Goal: Information Seeking & Learning: Learn about a topic

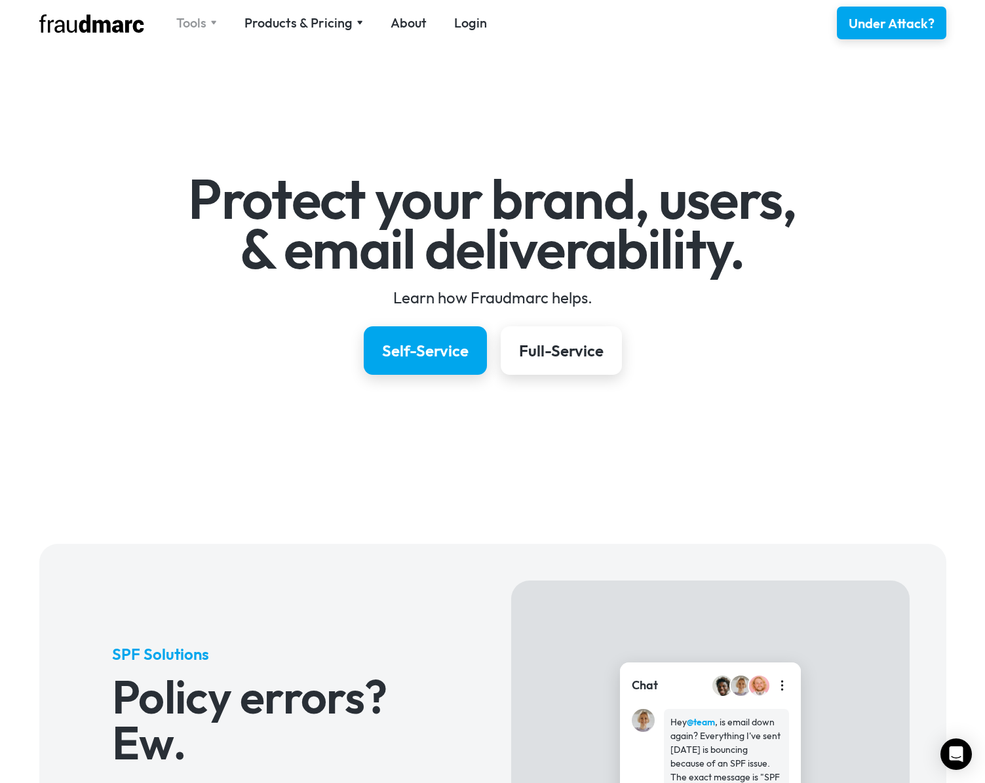
click at [208, 19] on div "Tools" at bounding box center [196, 23] width 41 height 18
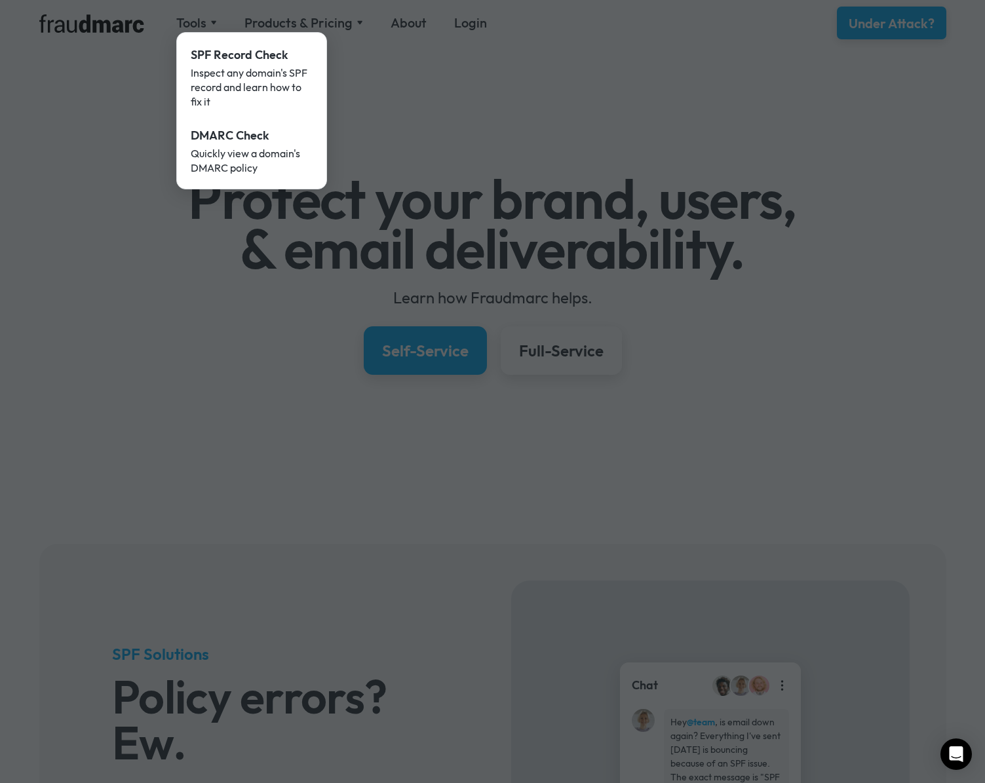
click at [290, 12] on div at bounding box center [492, 391] width 985 height 783
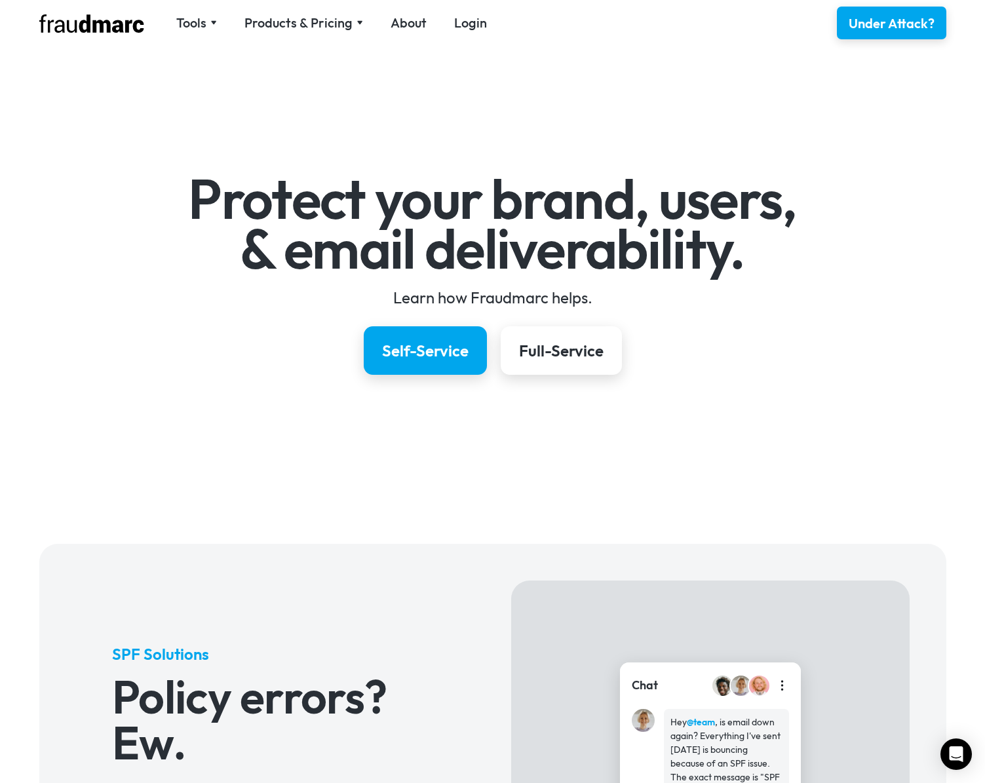
click at [277, 24] on div "Products & Pricing" at bounding box center [298, 23] width 108 height 18
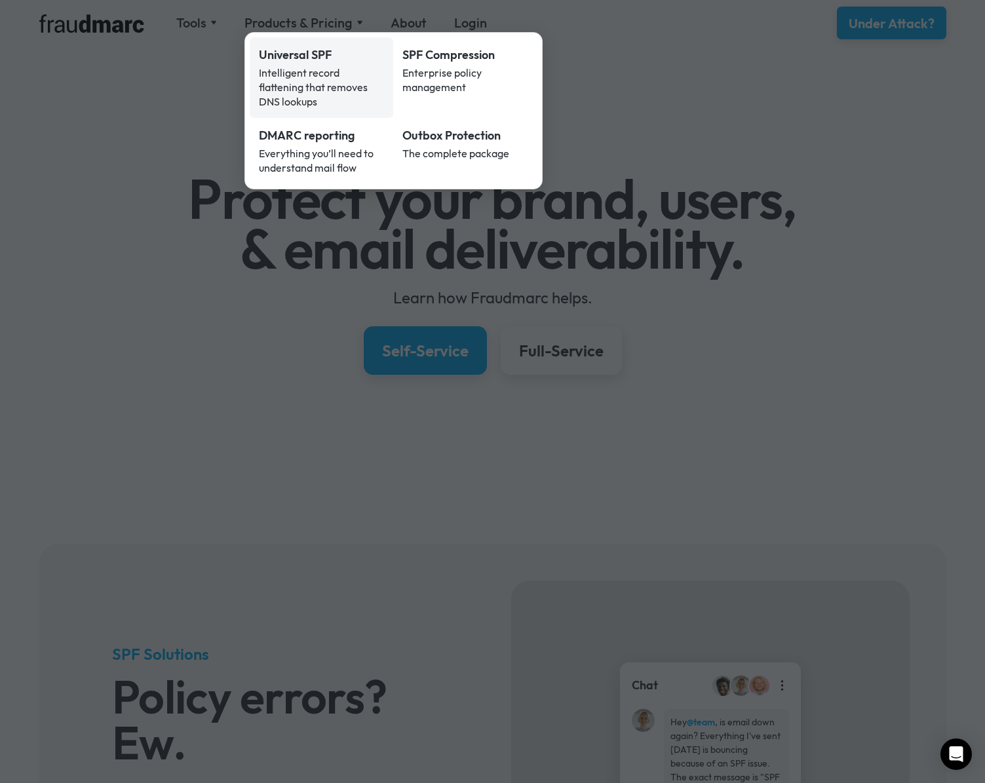
click at [281, 67] on div "Intelligent record flattening that removes DNS lookups" at bounding box center [322, 87] width 126 height 43
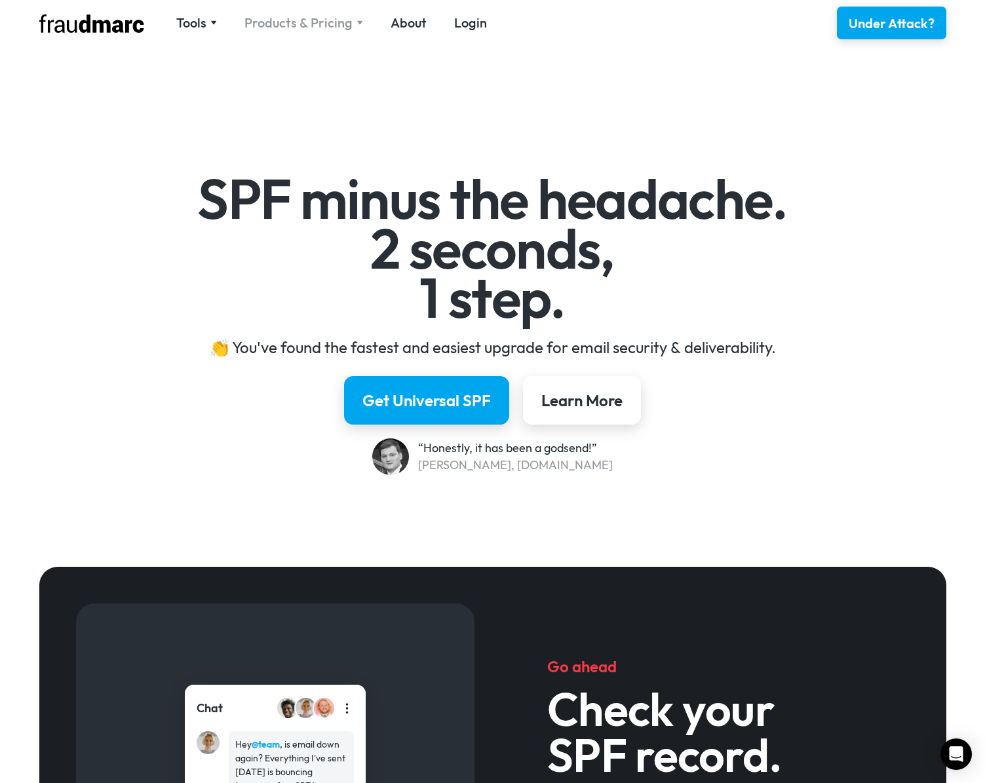
click at [260, 24] on div "Products & Pricing" at bounding box center [298, 23] width 108 height 18
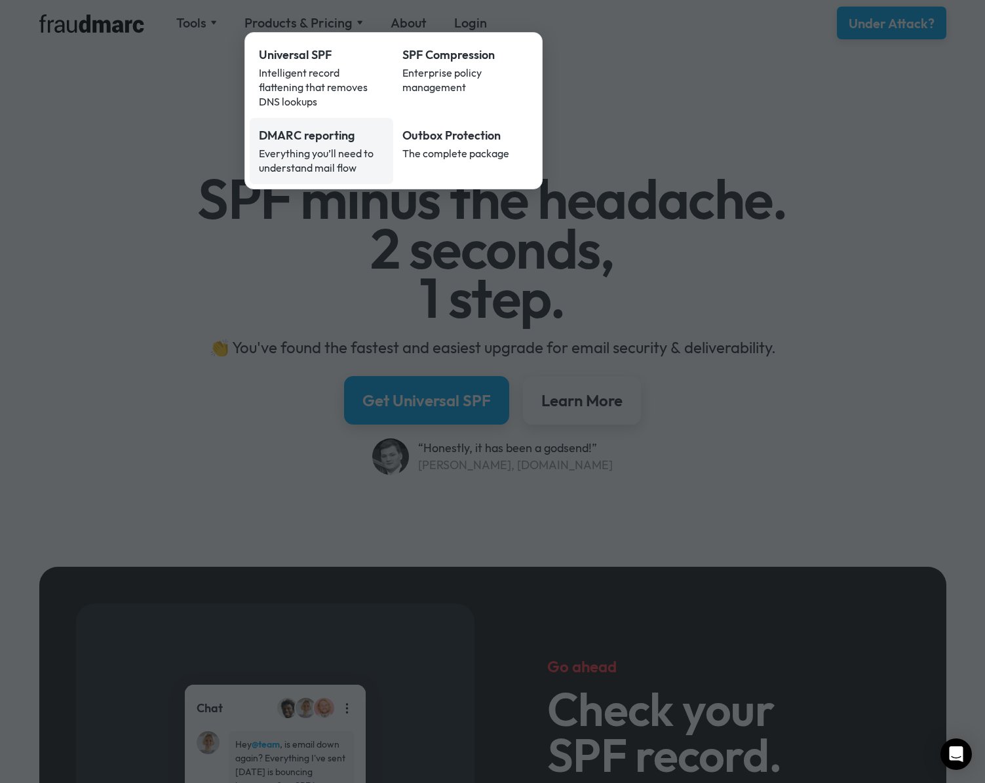
click at [305, 150] on div "Everything you’ll need to understand mail flow" at bounding box center [322, 160] width 126 height 29
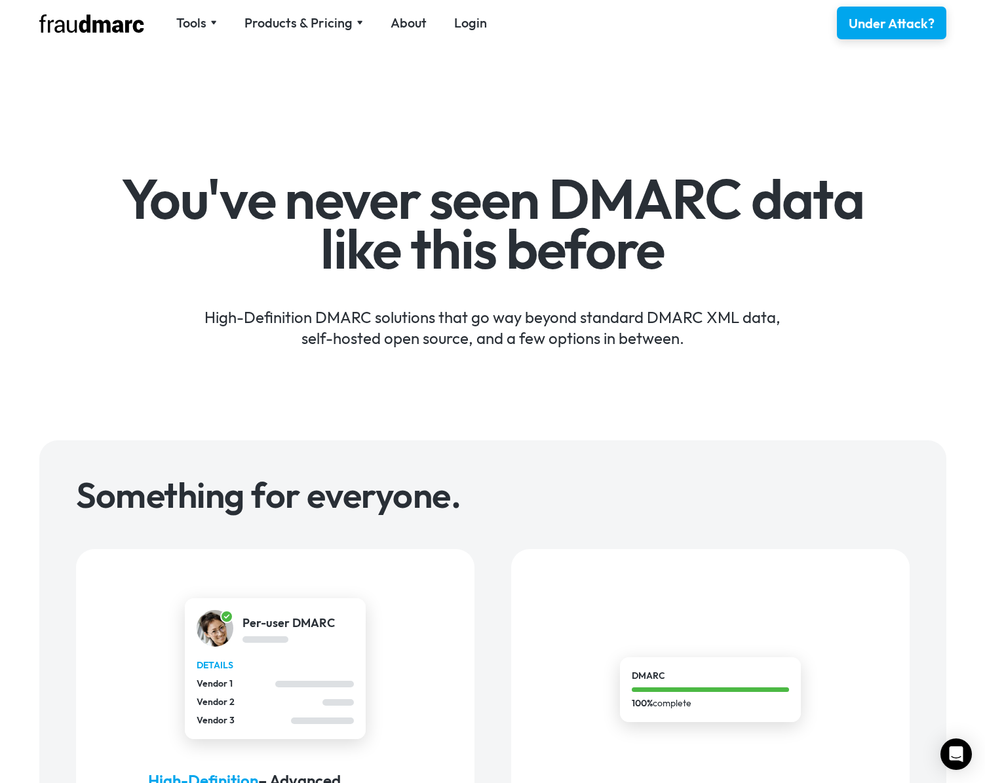
click at [64, 26] on img at bounding box center [91, 23] width 105 height 18
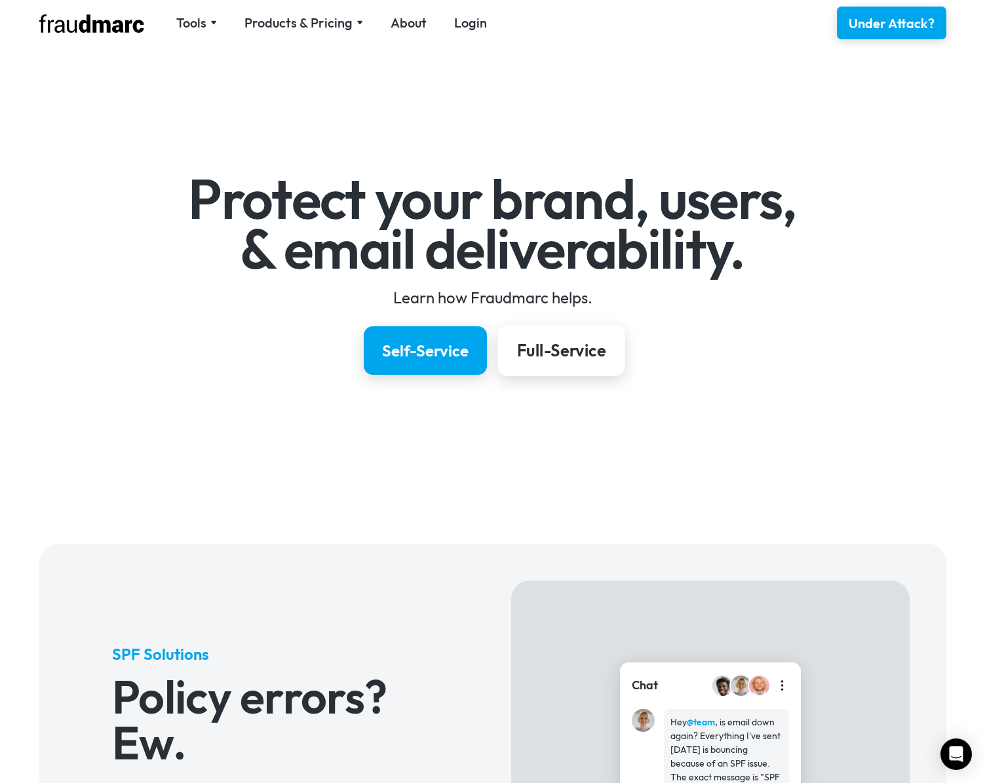
click at [541, 349] on div "Full-Service" at bounding box center [560, 350] width 88 height 22
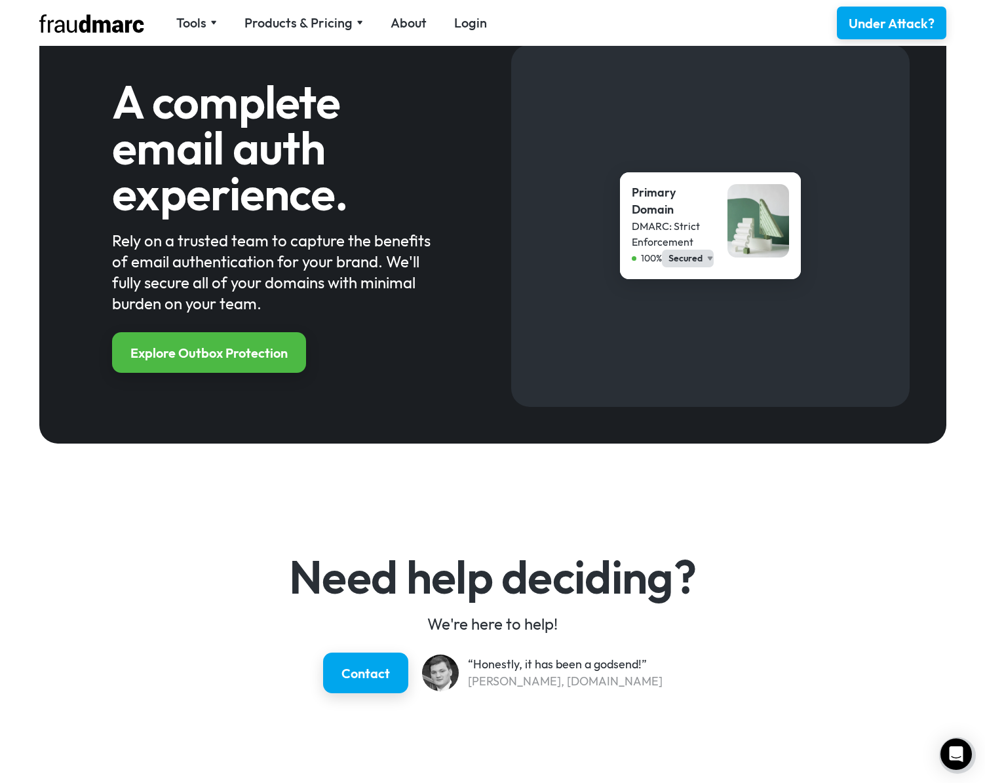
scroll to position [1409, 0]
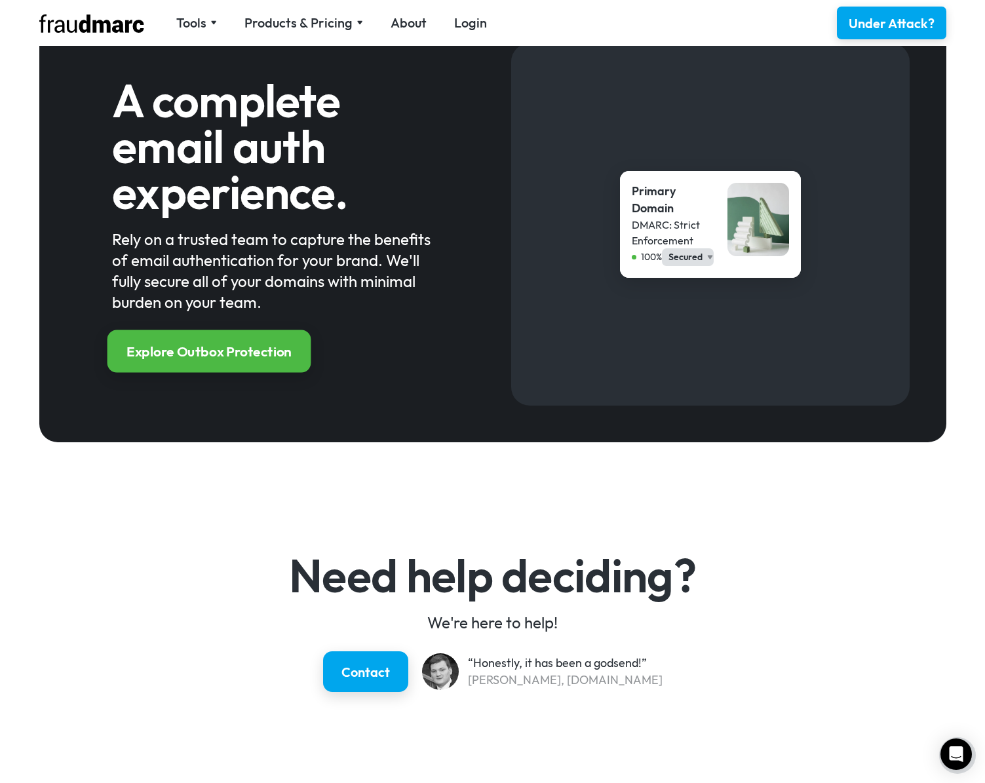
click at [255, 353] on div "Explore Outbox Protection" at bounding box center [208, 352] width 165 height 19
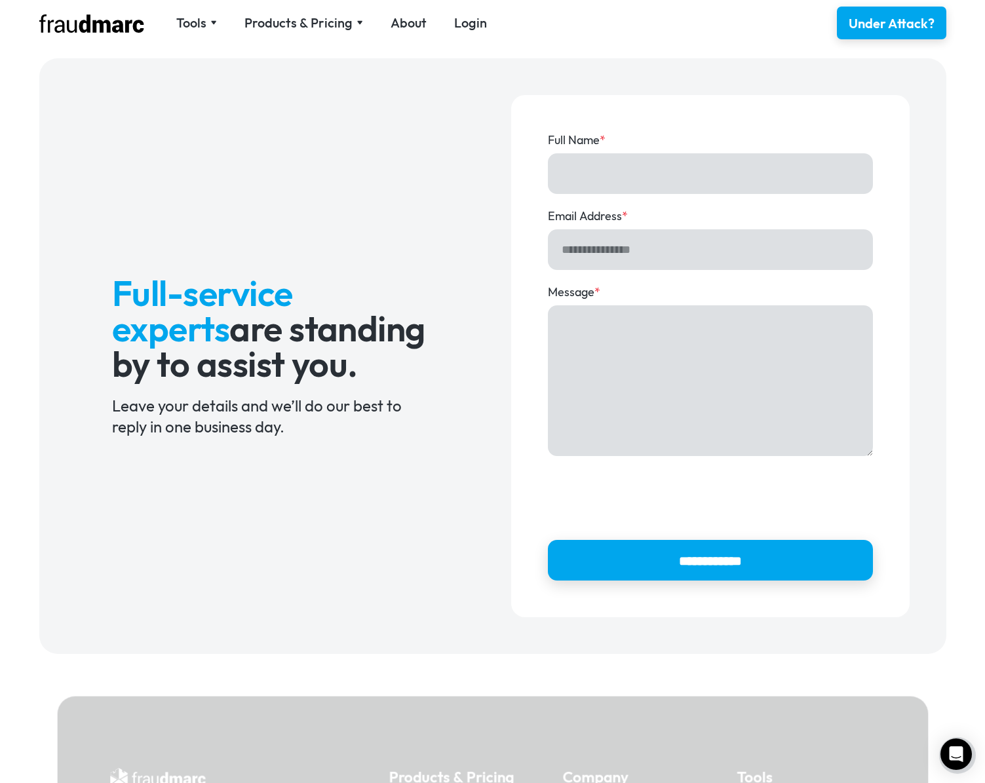
scroll to position [1309, 0]
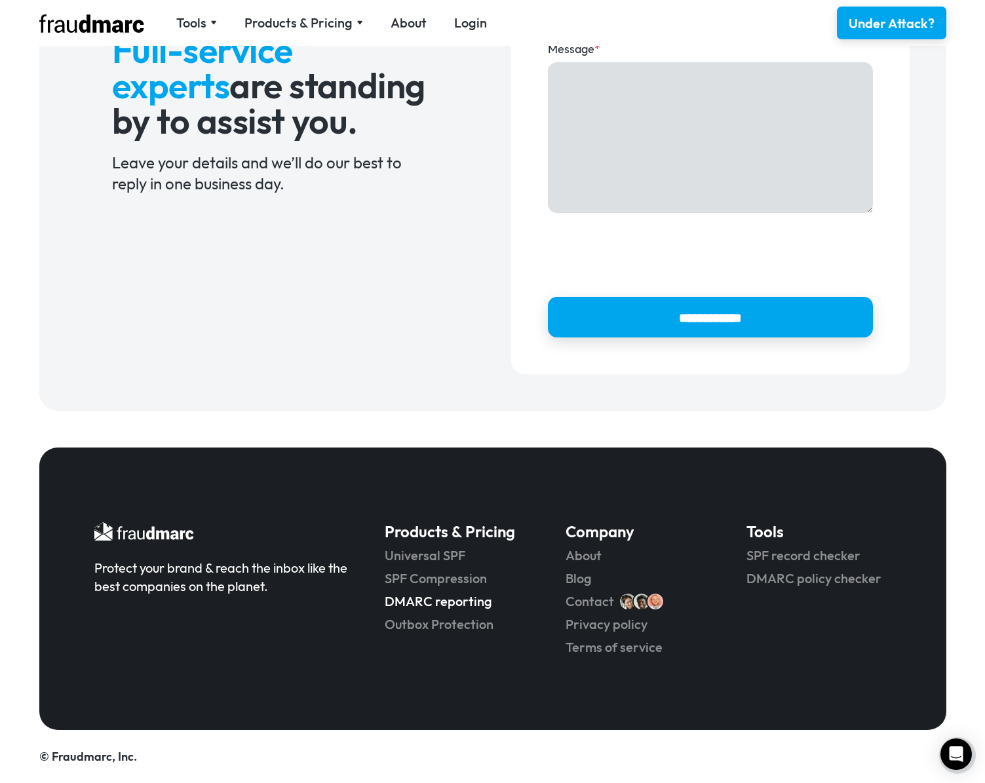
click at [423, 600] on link "DMARC reporting" at bounding box center [457, 601] width 144 height 18
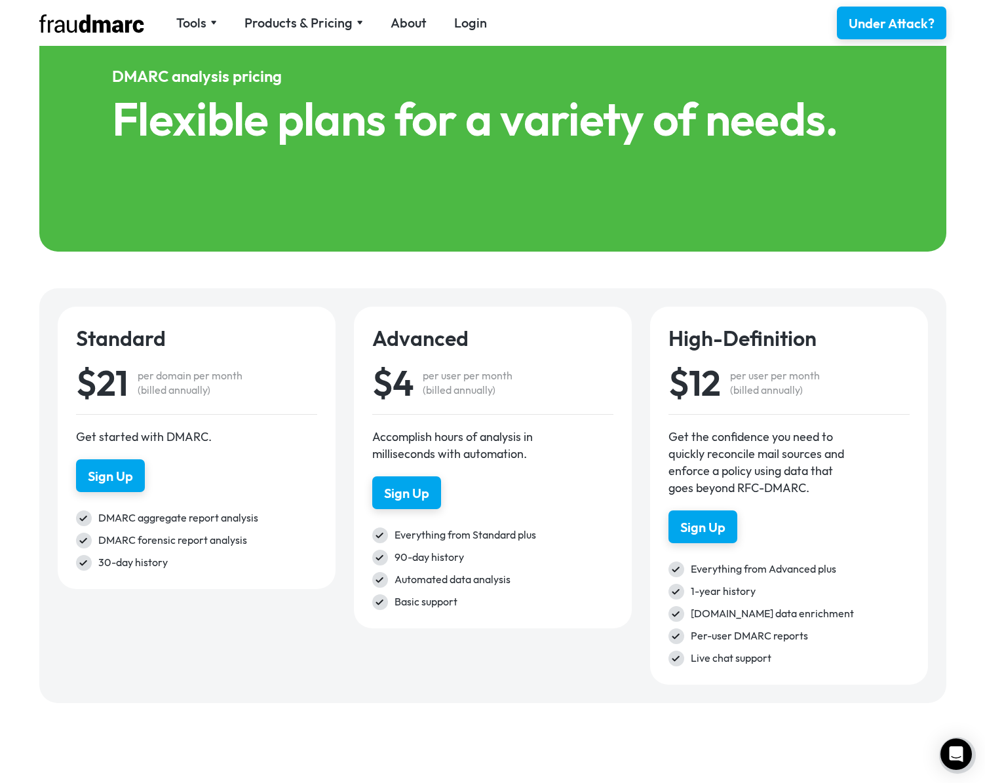
scroll to position [1711, 0]
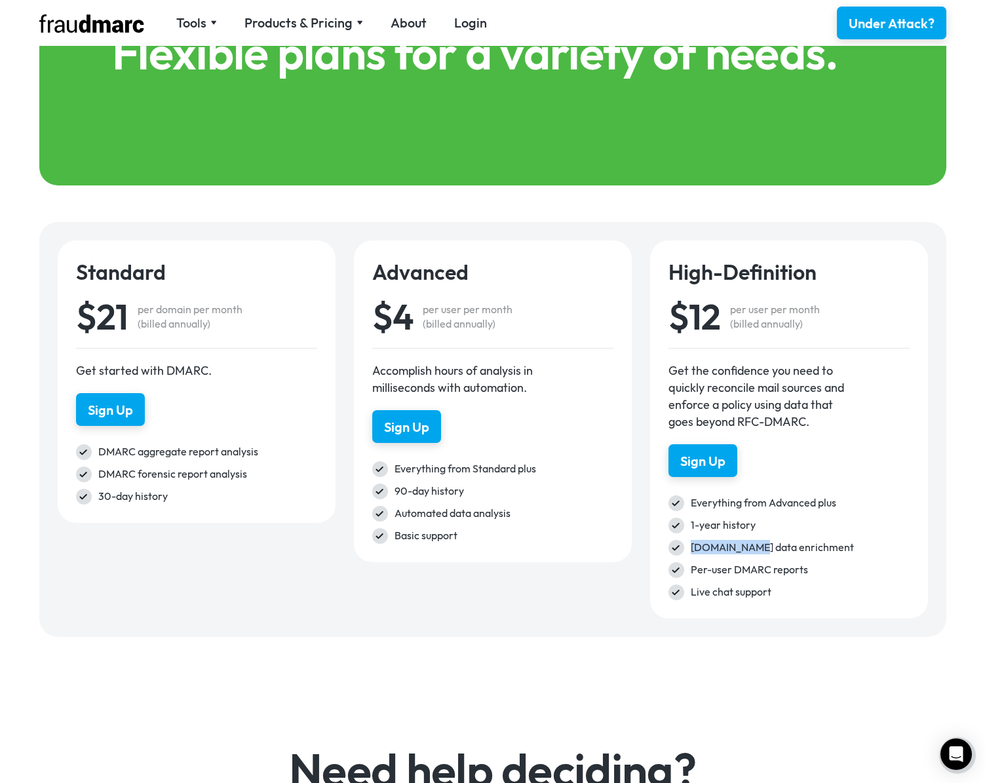
drag, startPoint x: 750, startPoint y: 546, endPoint x: 689, endPoint y: 543, distance: 61.0
click at [689, 543] on div "[DOMAIN_NAME] data enrichment" at bounding box center [789, 548] width 241 height 16
copy div "[DOMAIN_NAME]"
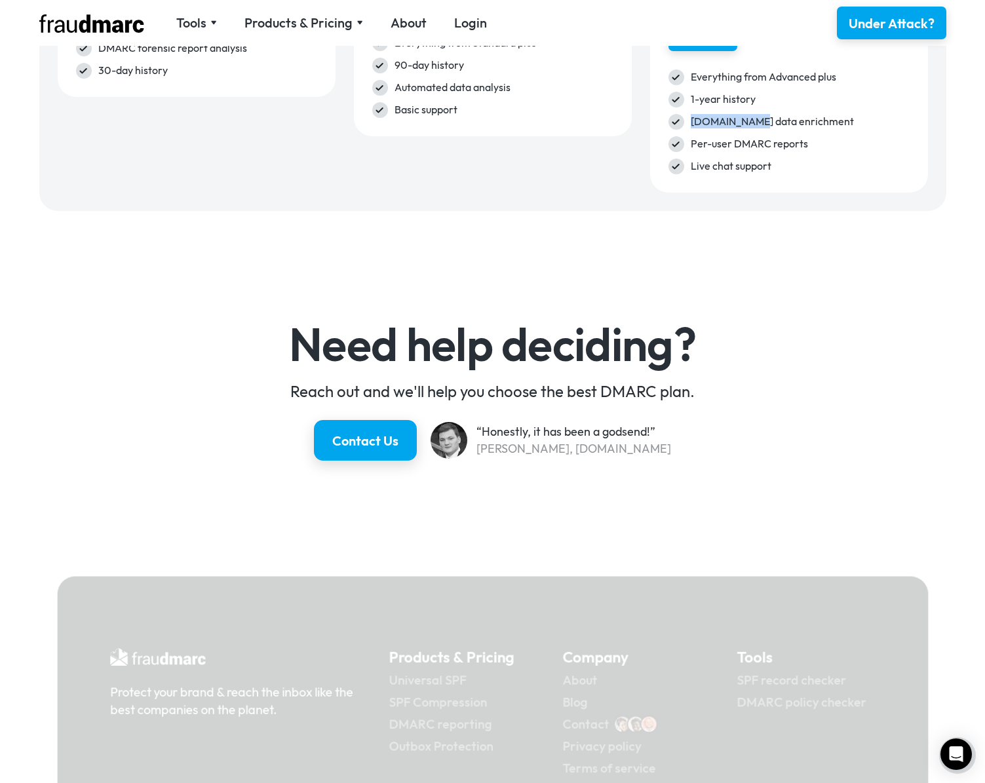
scroll to position [2138, 0]
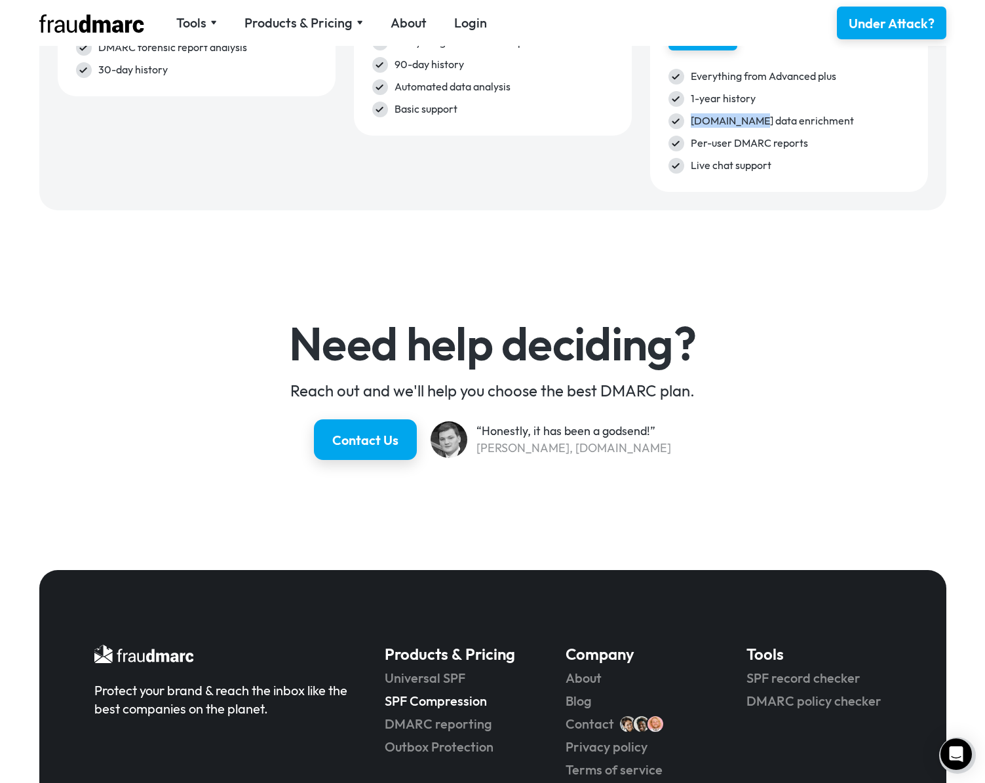
click at [438, 699] on link "SPF Compression" at bounding box center [457, 701] width 144 height 18
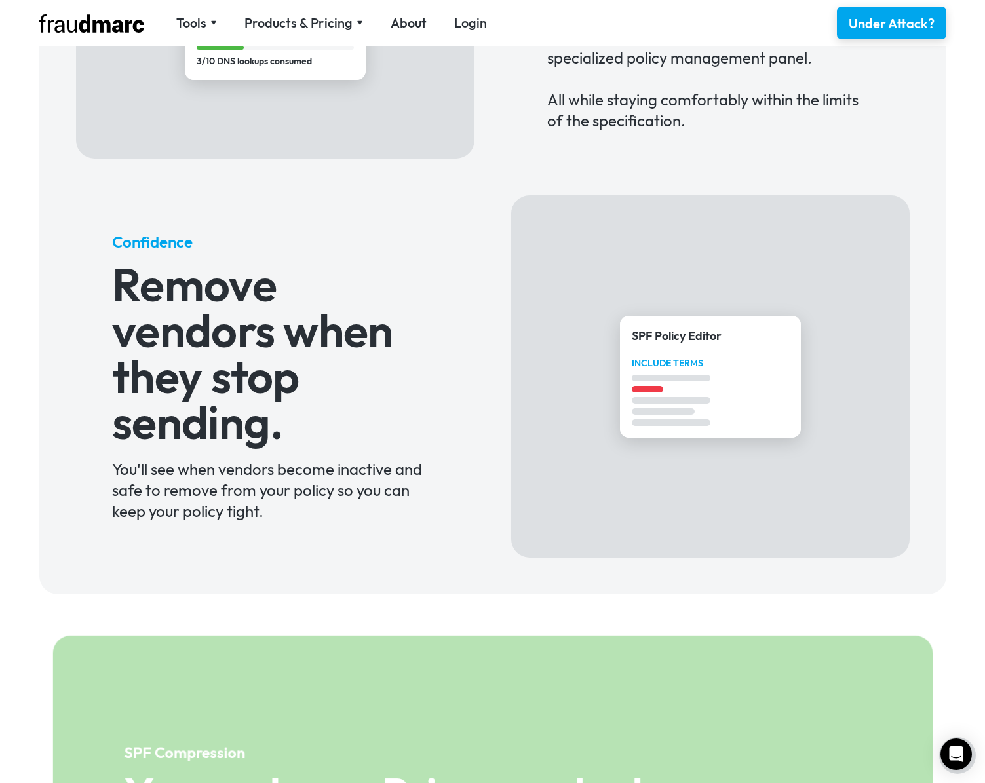
scroll to position [1320, 0]
